Goal: Task Accomplishment & Management: Use online tool/utility

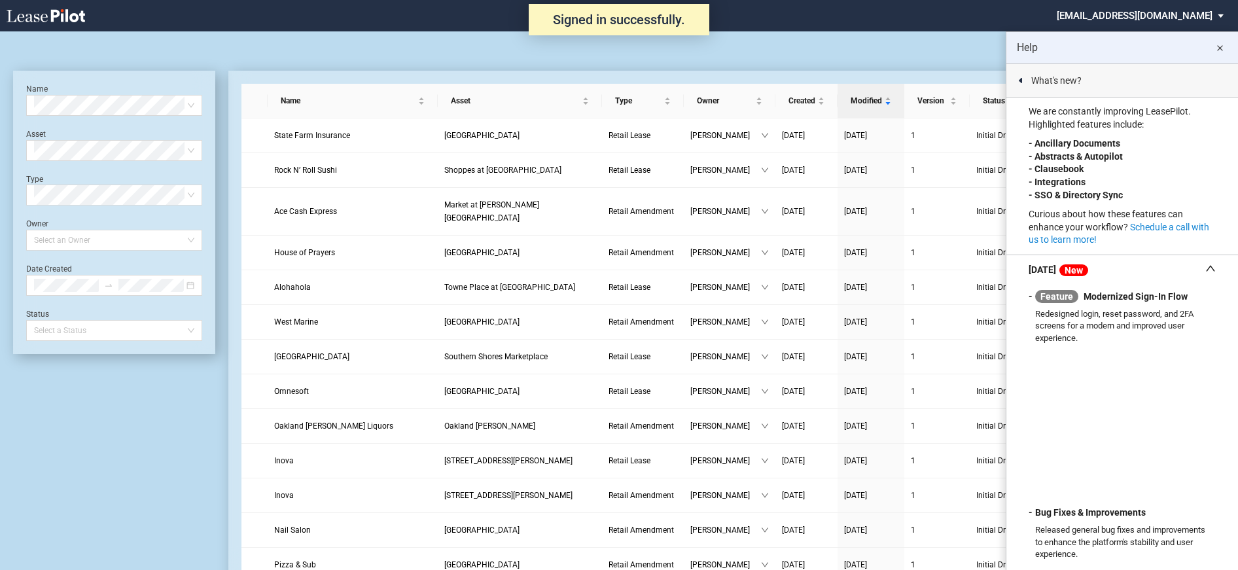
click at [1219, 48] on md-icon "close" at bounding box center [1220, 49] width 16 height 16
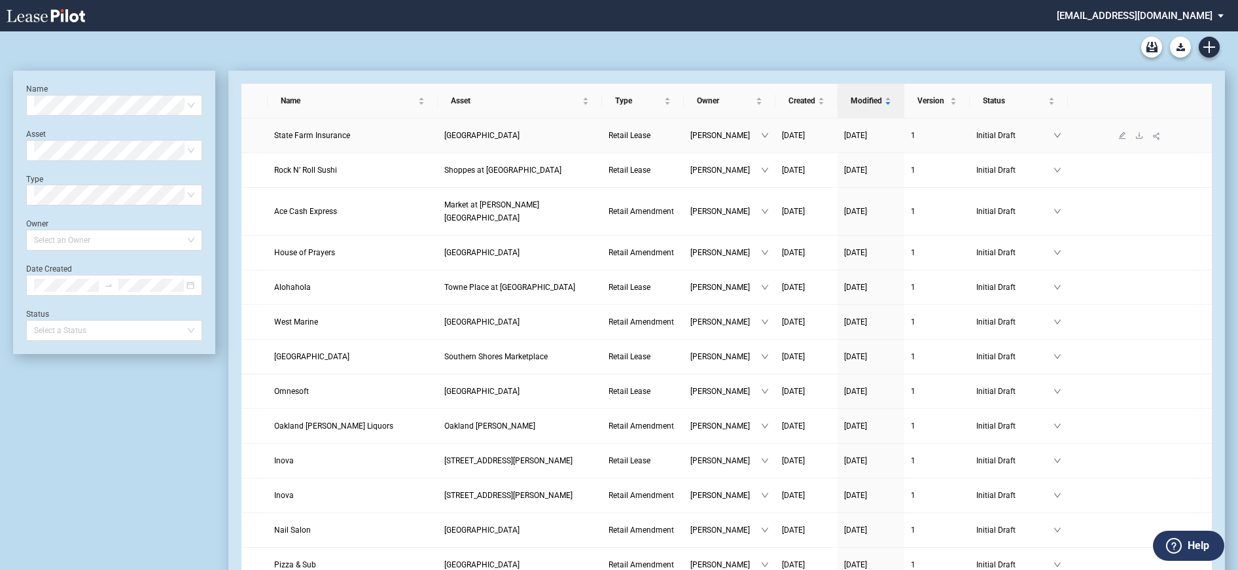
click at [394, 139] on link "State Farm Insurance" at bounding box center [352, 135] width 157 height 13
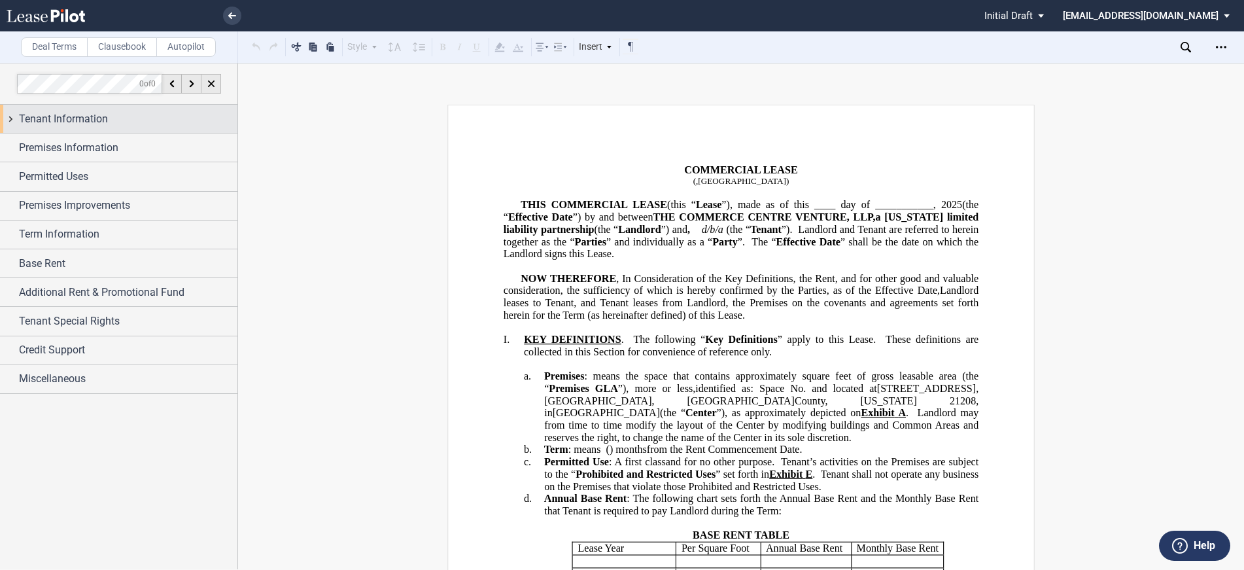
click at [116, 120] on div "Tenant Information" at bounding box center [128, 119] width 218 height 16
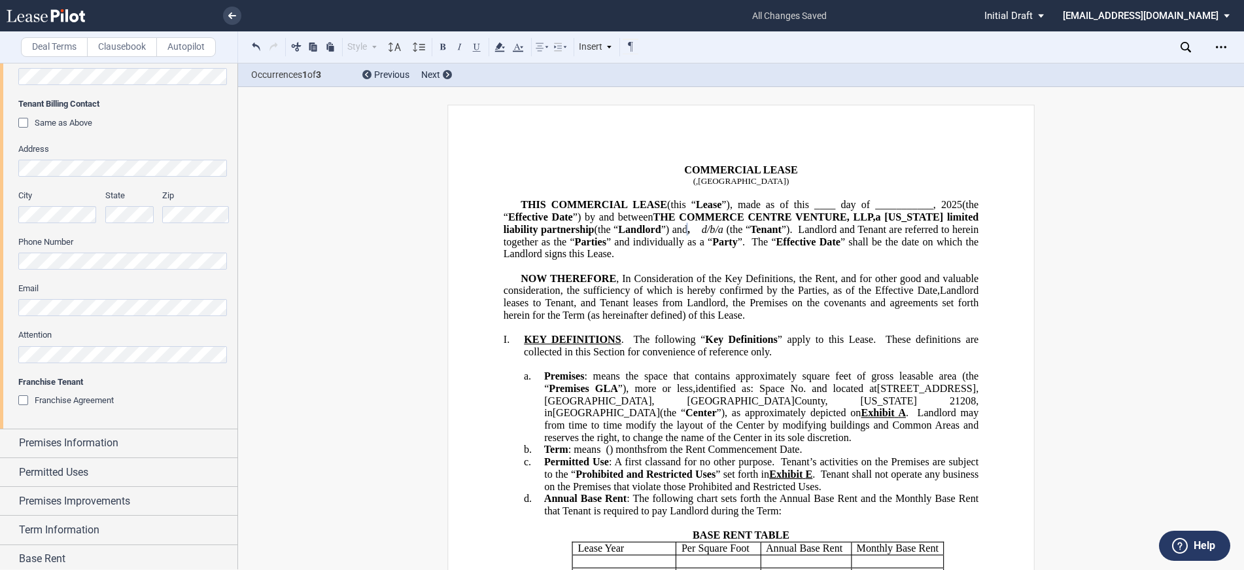
scroll to position [589, 0]
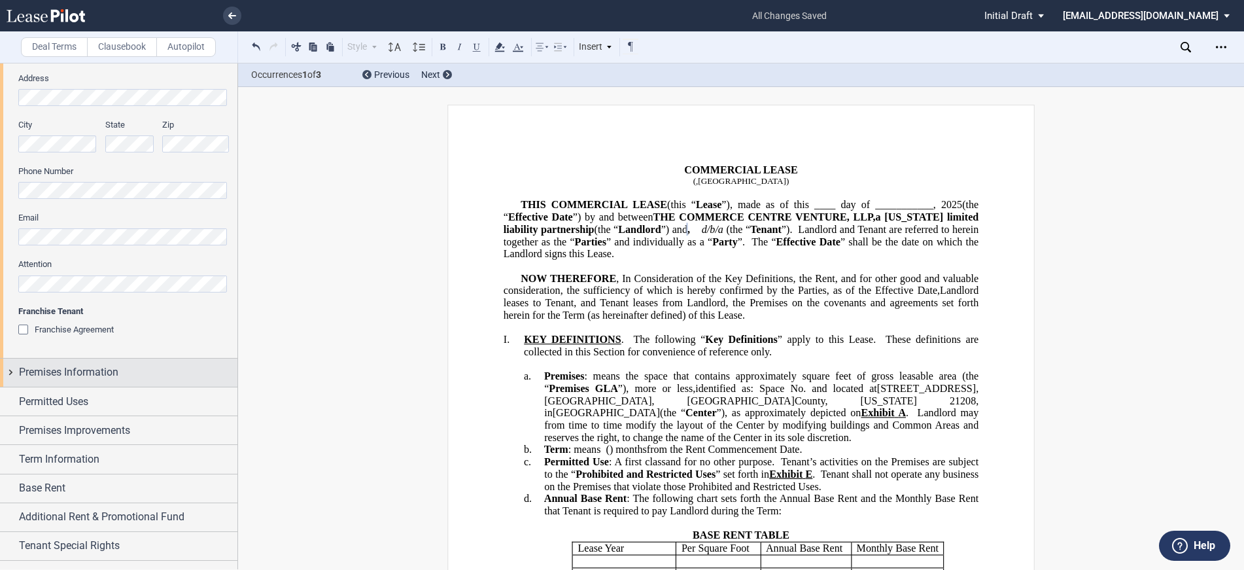
click at [186, 374] on div "Premises Information" at bounding box center [128, 372] width 218 height 16
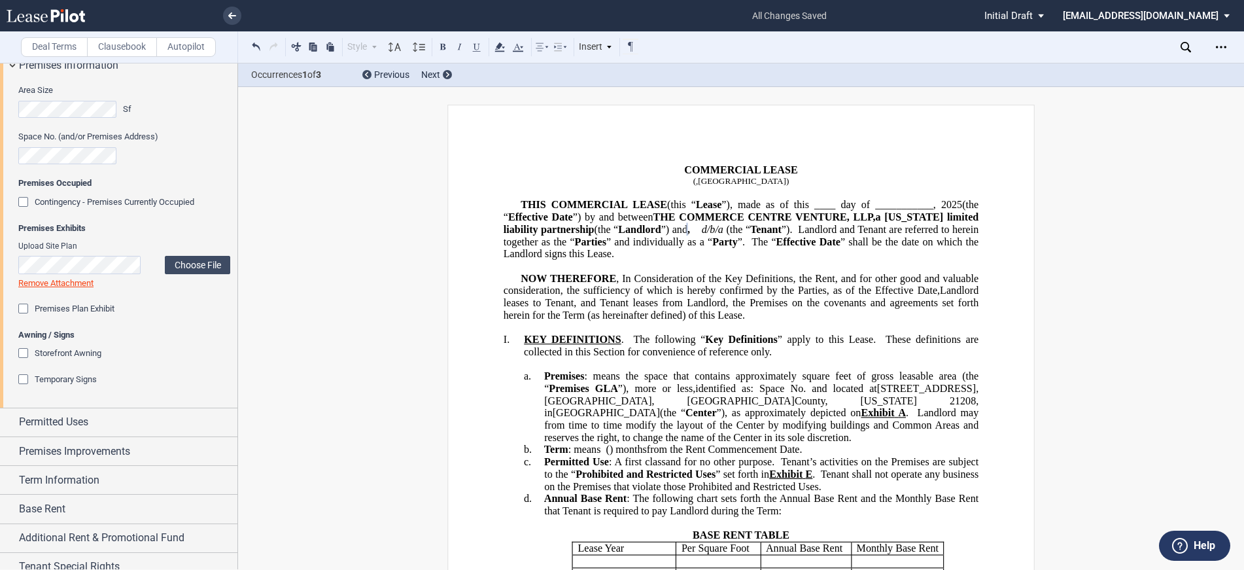
scroll to position [916, 0]
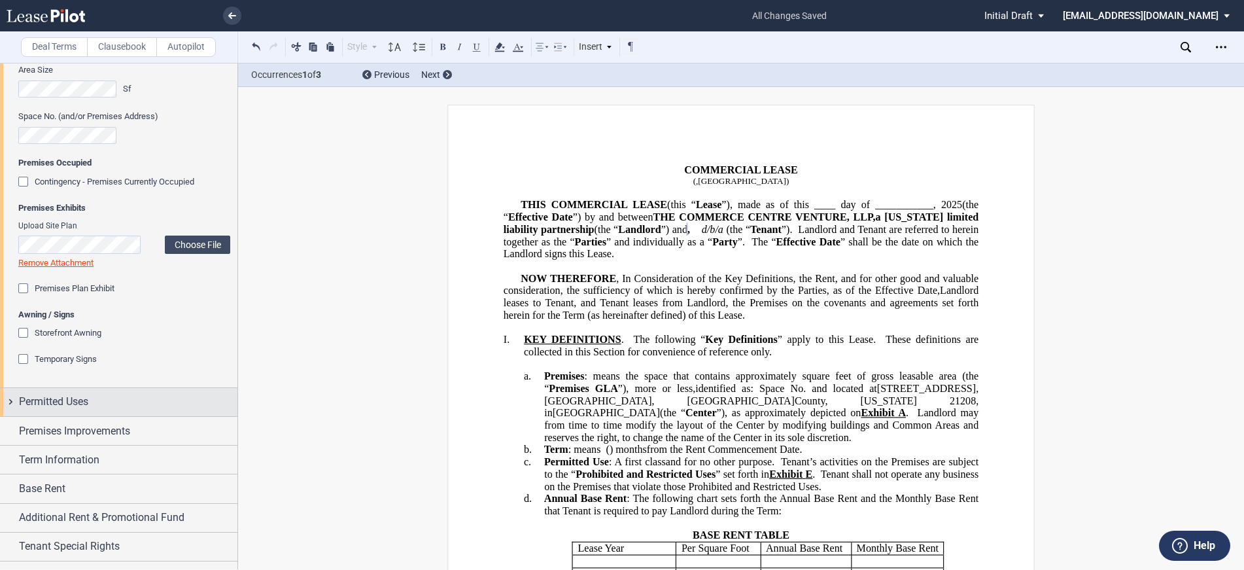
click at [75, 406] on span "Permitted Uses" at bounding box center [53, 402] width 69 height 16
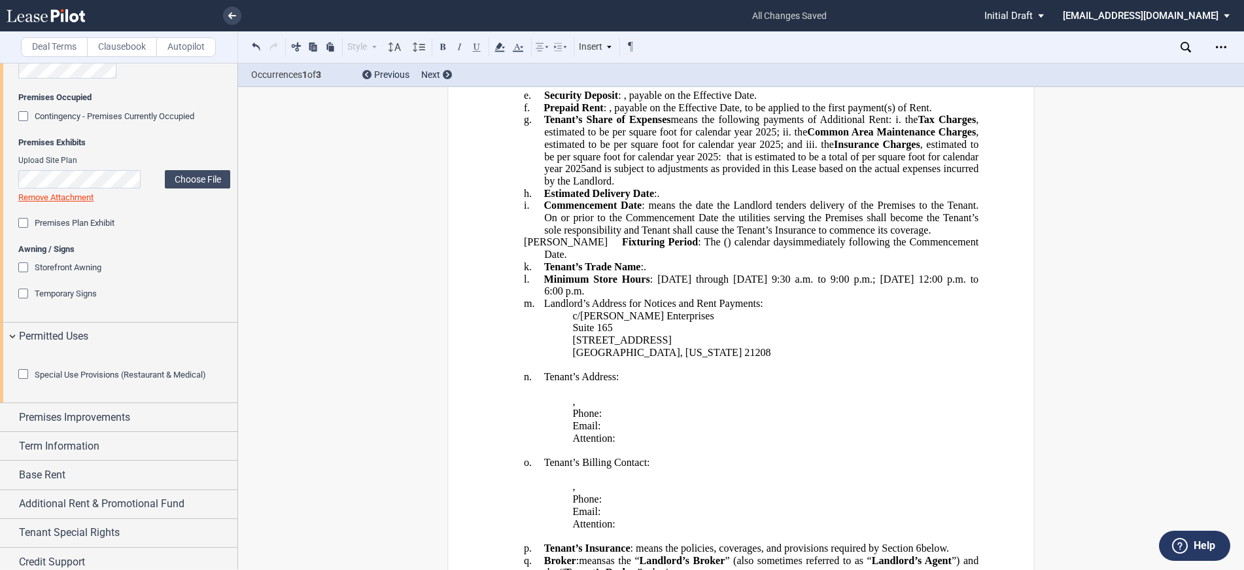
scroll to position [262, 0]
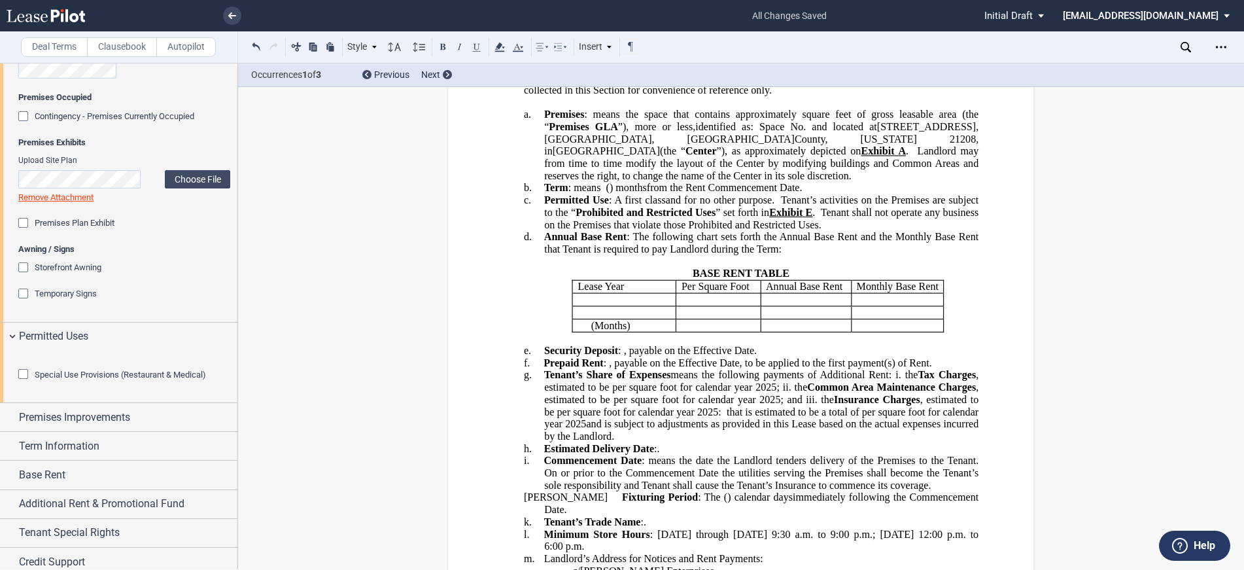
click at [611, 206] on span ": A first class" at bounding box center [637, 200] width 57 height 12
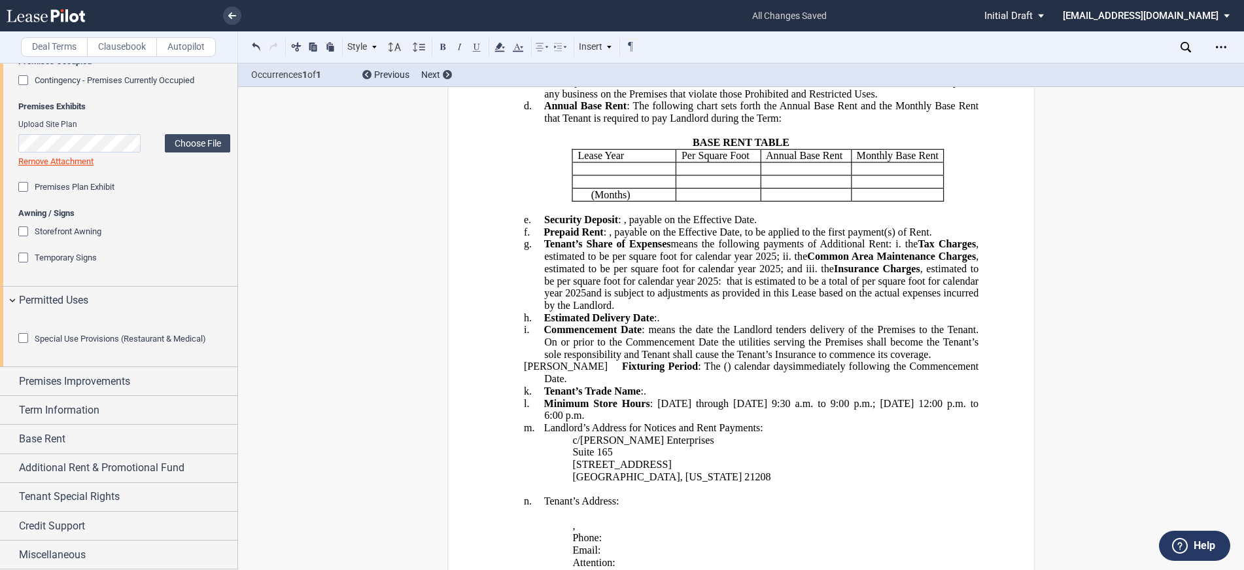
scroll to position [1090, 0]
click at [92, 388] on div "Premises Improvements" at bounding box center [118, 381] width 237 height 28
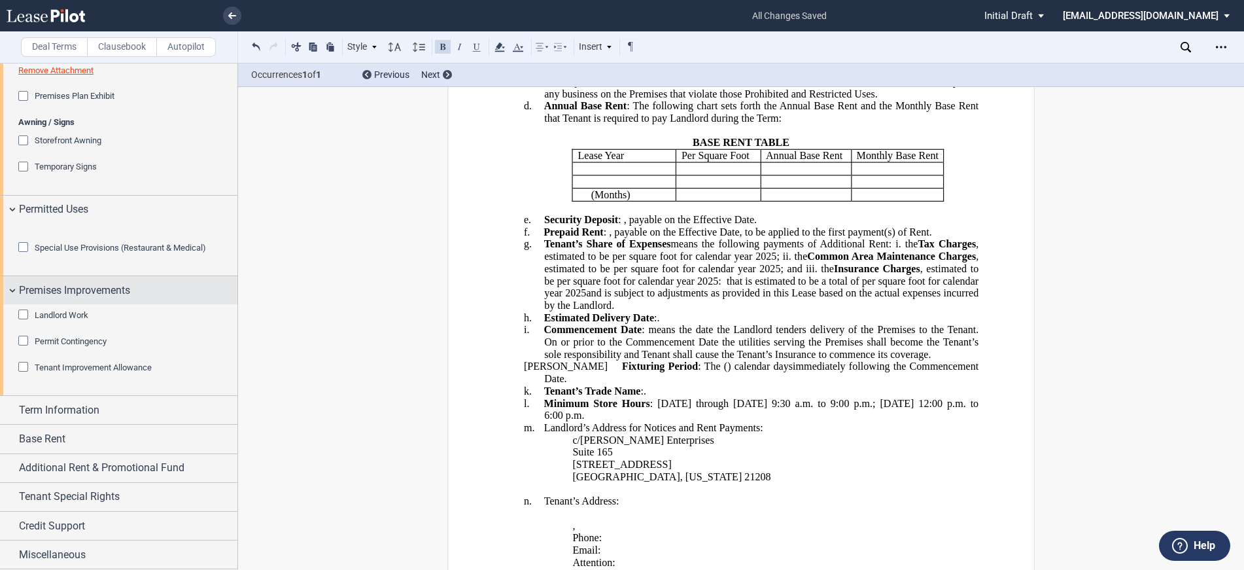
scroll to position [1181, 0]
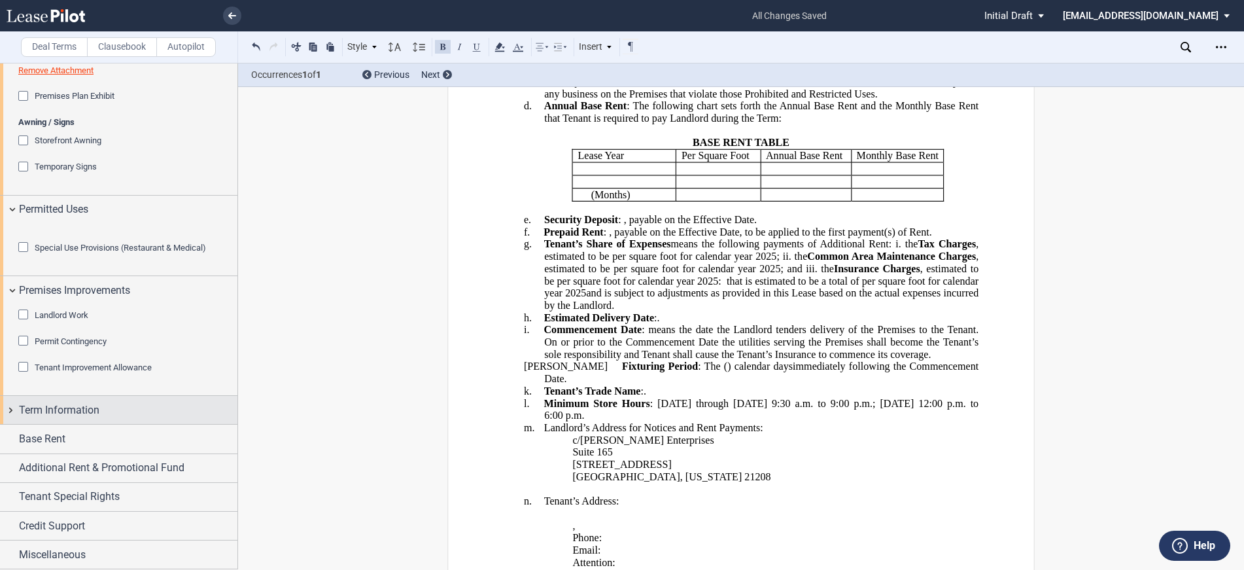
click at [64, 412] on span "Term Information" at bounding box center [59, 410] width 80 height 16
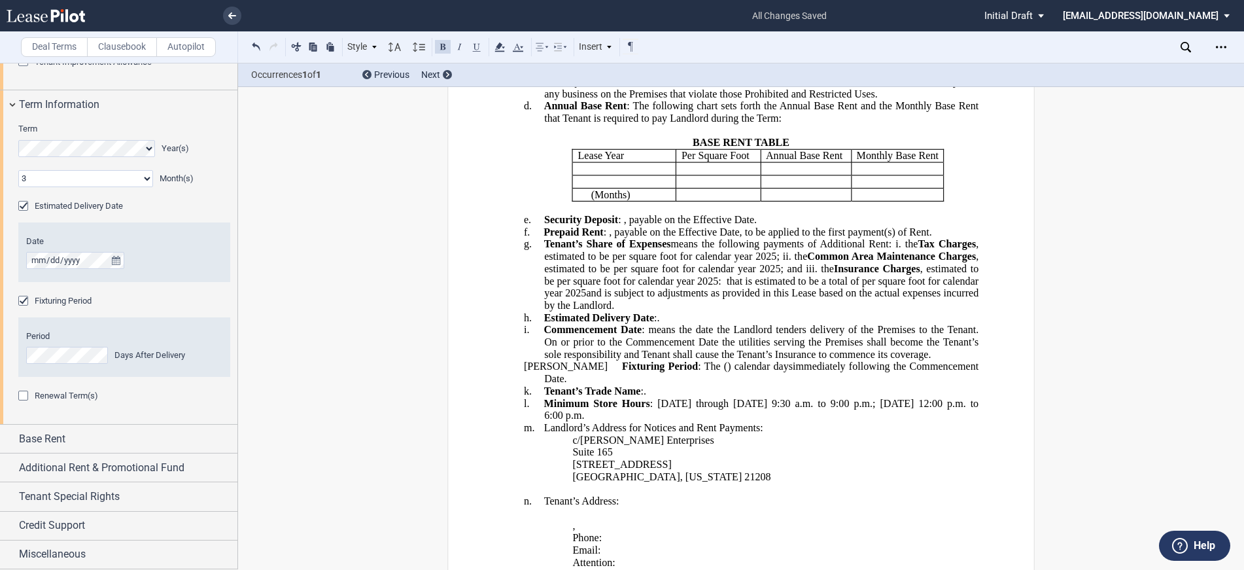
scroll to position [1486, 0]
